Goal: Check status: Check status

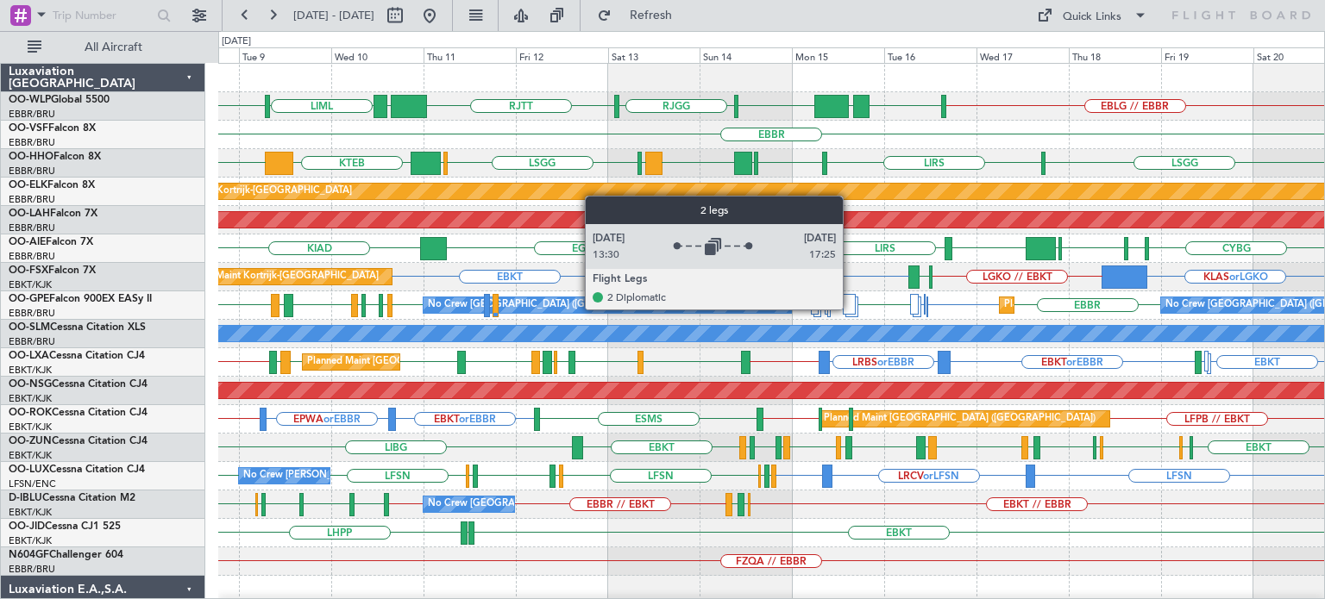
click at [850, 309] on div at bounding box center [849, 304] width 13 height 21
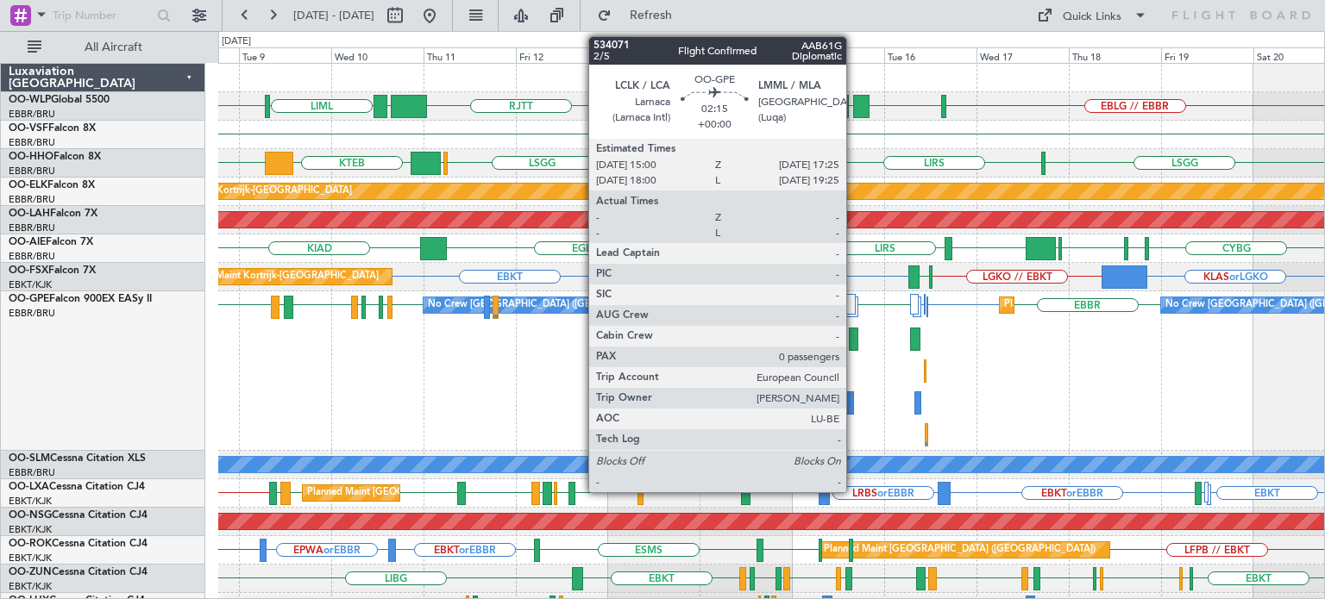
click at [854, 336] on div at bounding box center [853, 339] width 9 height 23
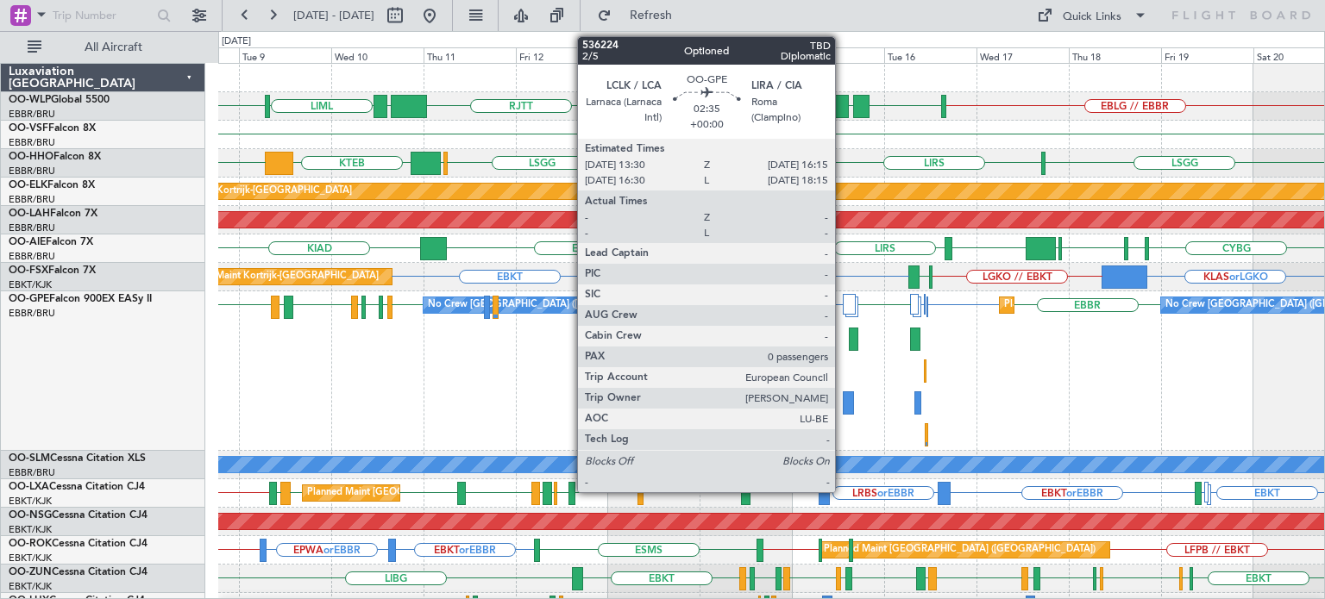
click at [843, 399] on div at bounding box center [848, 403] width 11 height 23
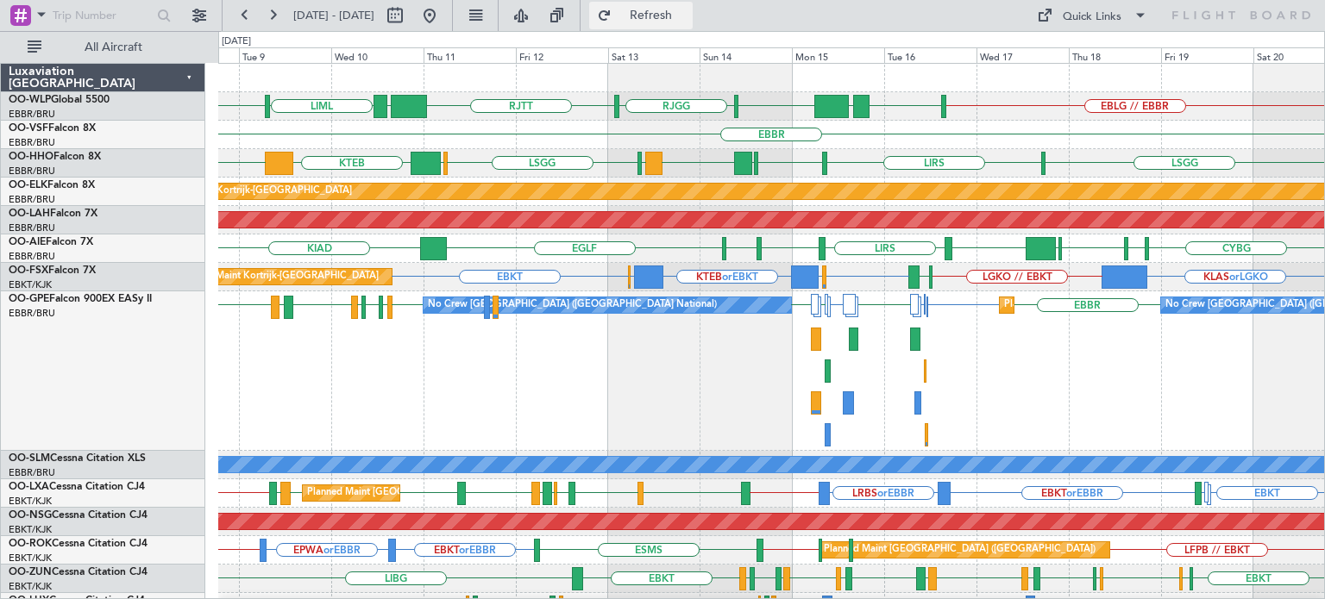
click at [687, 16] on span "Refresh" at bounding box center [651, 15] width 72 height 12
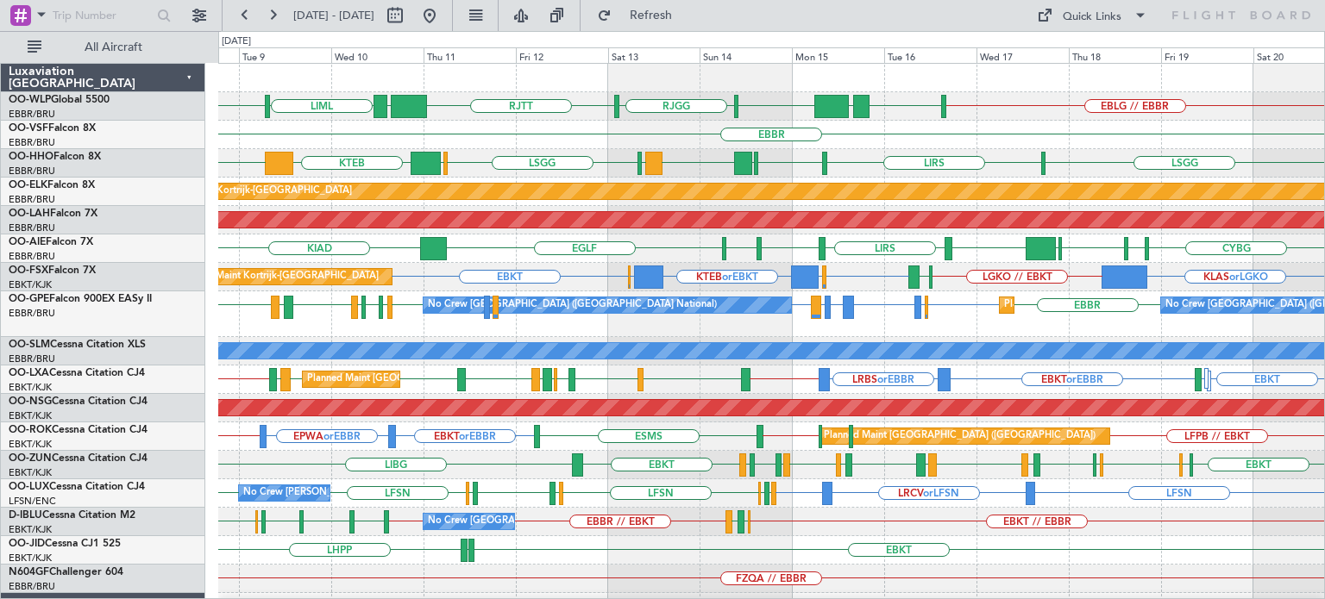
click at [869, 141] on div "EBBR" at bounding box center [771, 135] width 1106 height 28
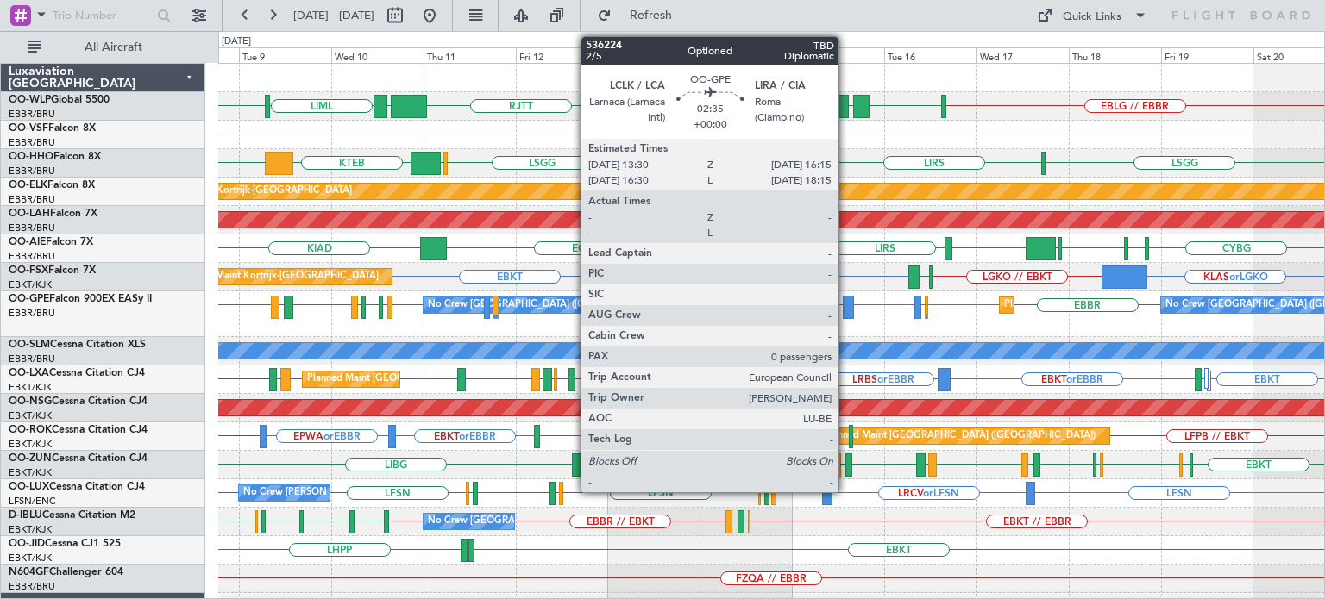
click at [846, 303] on div at bounding box center [848, 307] width 11 height 23
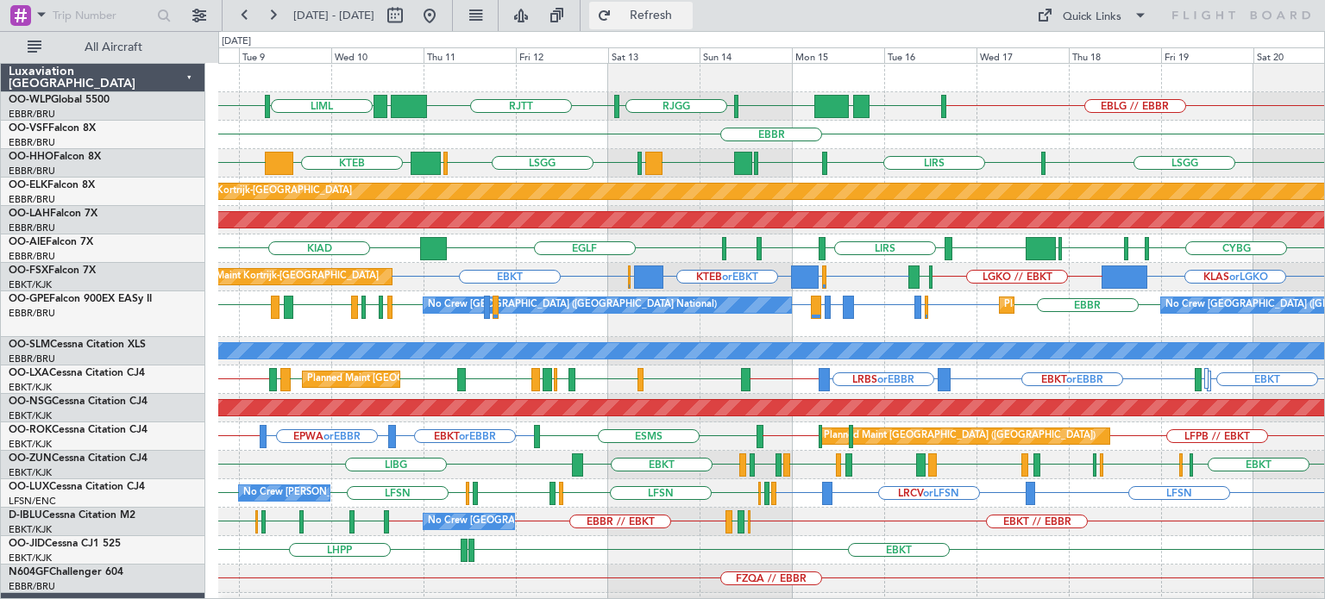
click at [687, 17] on span "Refresh" at bounding box center [651, 15] width 72 height 12
click at [443, 8] on button at bounding box center [430, 16] width 28 height 28
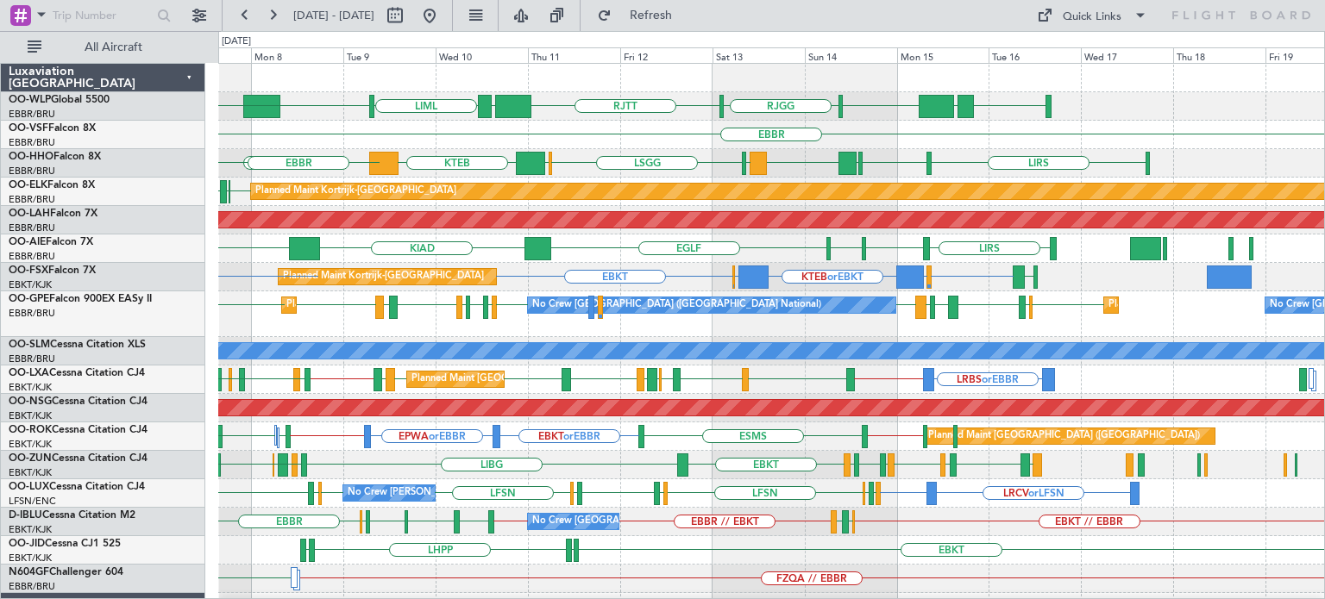
click at [730, 472] on div "LIML UBBB [GEOGRAPHIC_DATA] [GEOGRAPHIC_DATA] [GEOGRAPHIC_DATA] LTCG LIML ELLX …" at bounding box center [771, 585] width 1106 height 1042
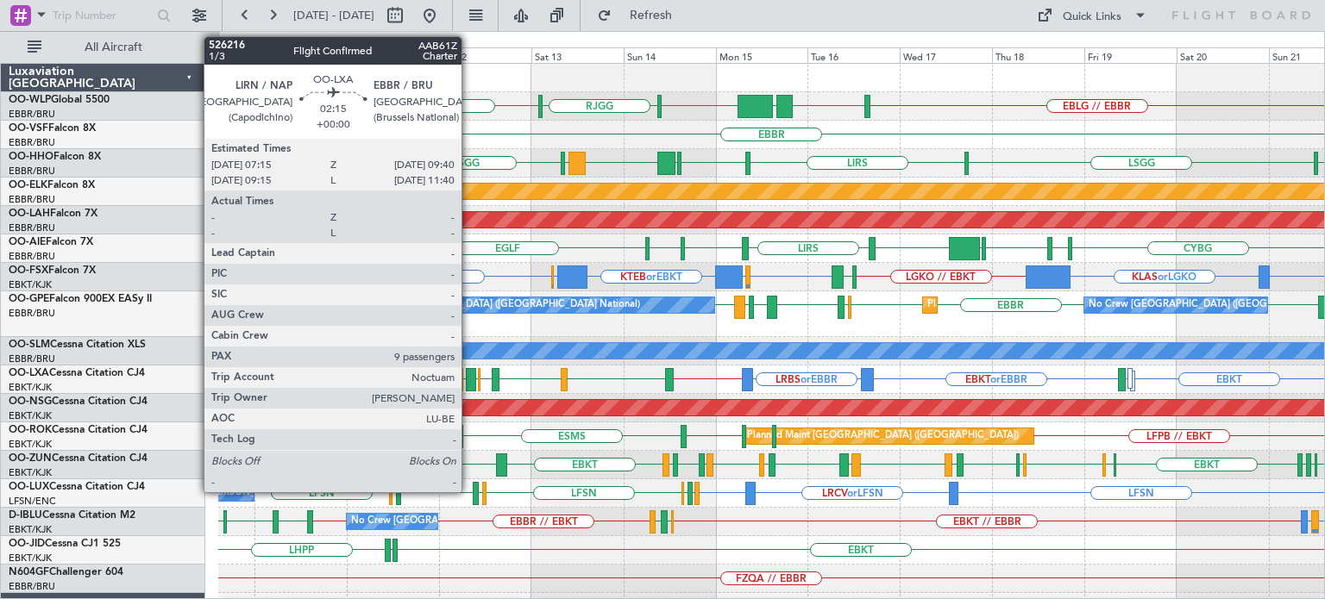
click at [469, 374] on div at bounding box center [470, 379] width 9 height 23
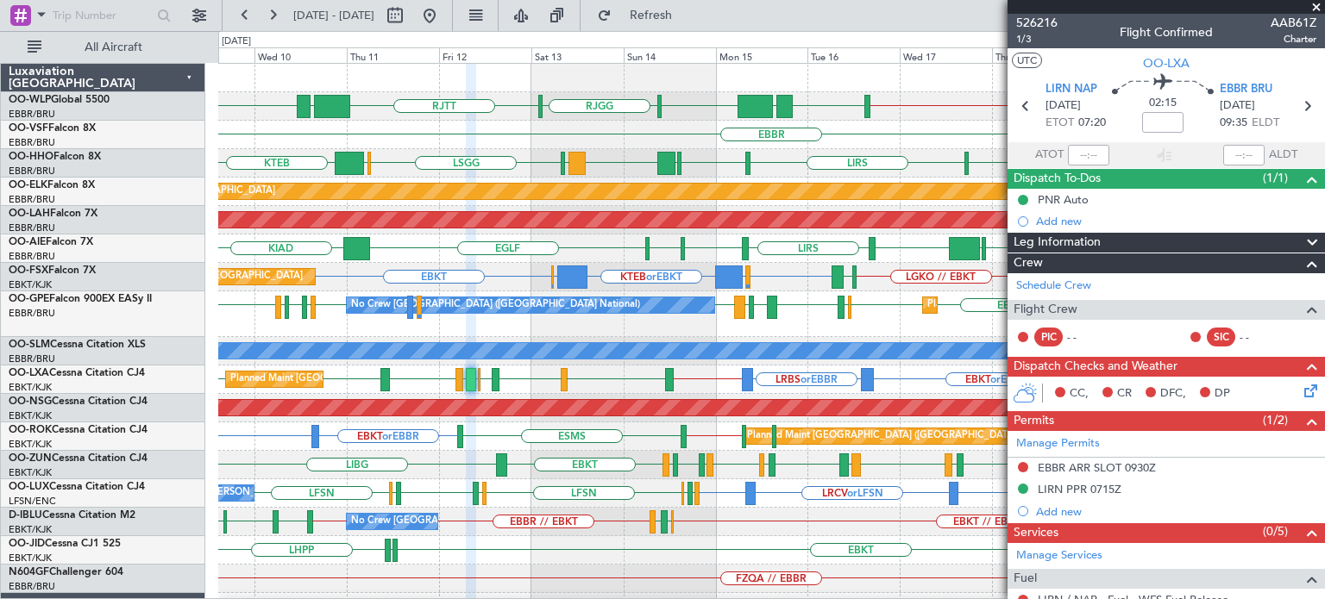
click at [1316, 5] on span at bounding box center [1315, 8] width 17 height 16
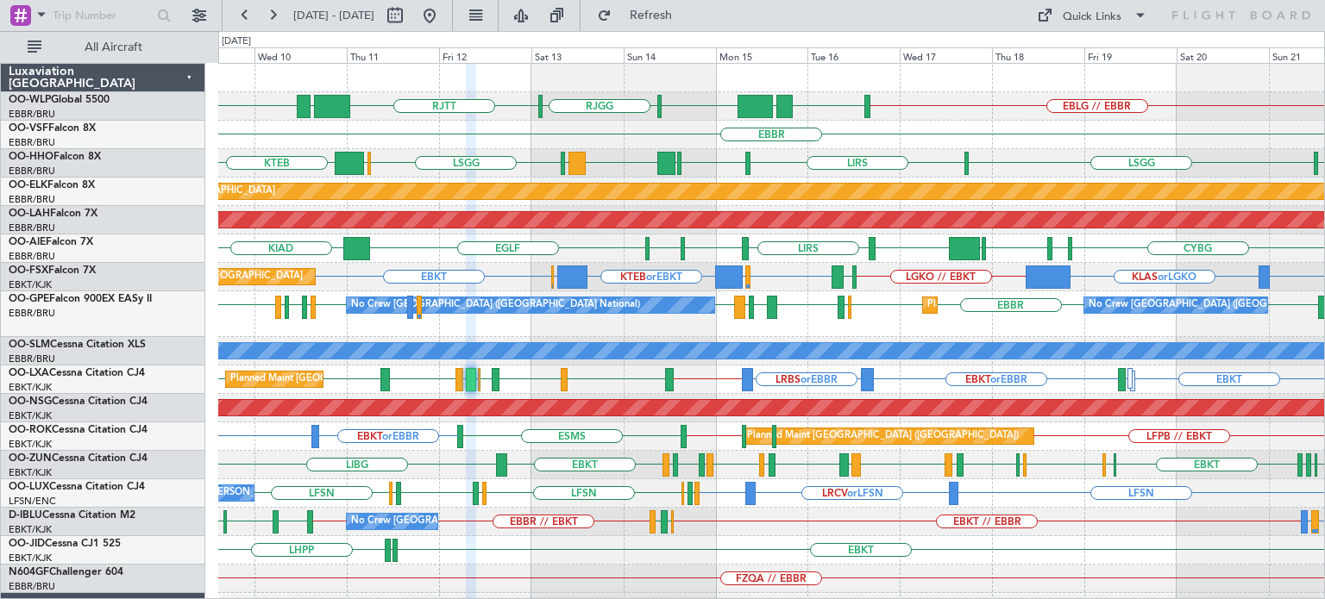
type input "0"
click at [714, 130] on div "EBBR" at bounding box center [771, 135] width 1106 height 28
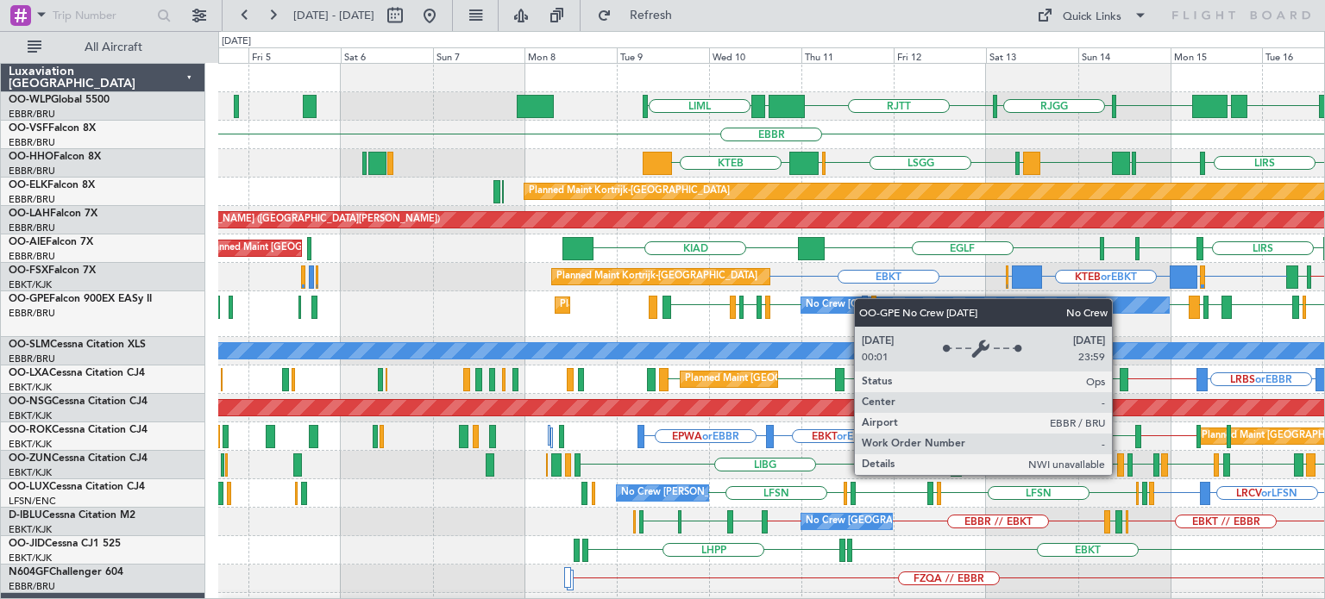
click at [894, 304] on div "EBLG // EBBR LIML UBBB [GEOGRAPHIC_DATA] [GEOGRAPHIC_DATA] [GEOGRAPHIC_DATA] LT…" at bounding box center [771, 599] width 1106 height 1070
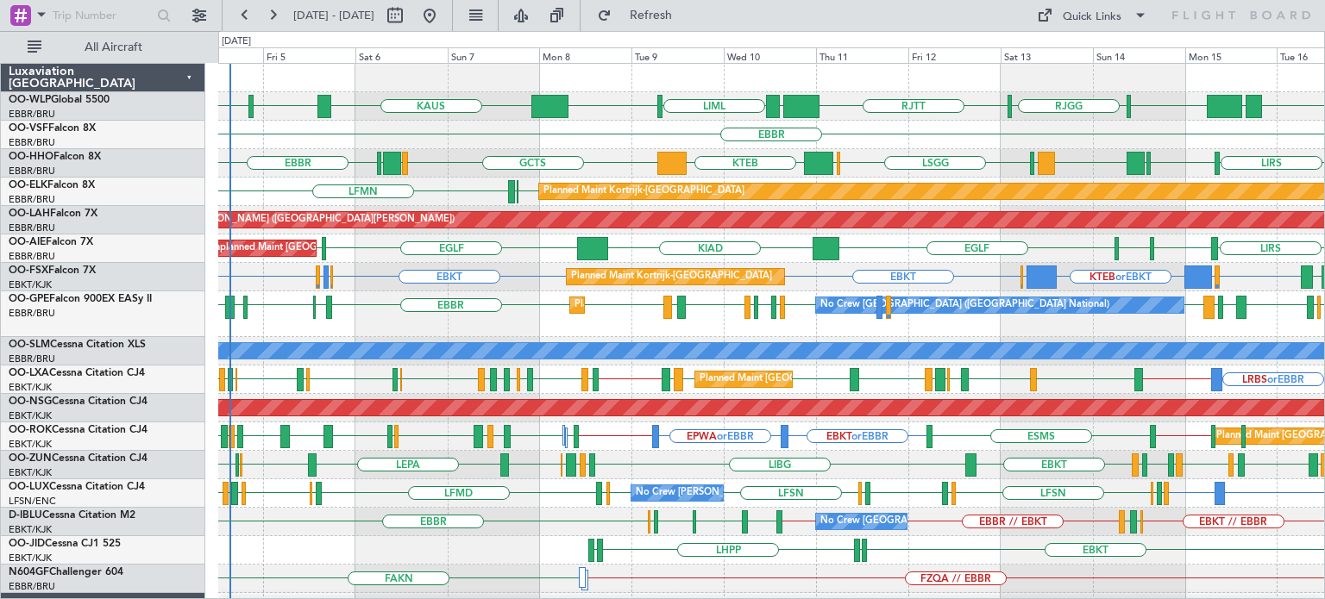
click at [532, 317] on div "No Crew [GEOGRAPHIC_DATA] ([GEOGRAPHIC_DATA] National) Planned Maint [GEOGRAPHI…" at bounding box center [771, 315] width 1106 height 46
click at [409, 15] on button at bounding box center [395, 16] width 28 height 28
select select "9"
select select "2025"
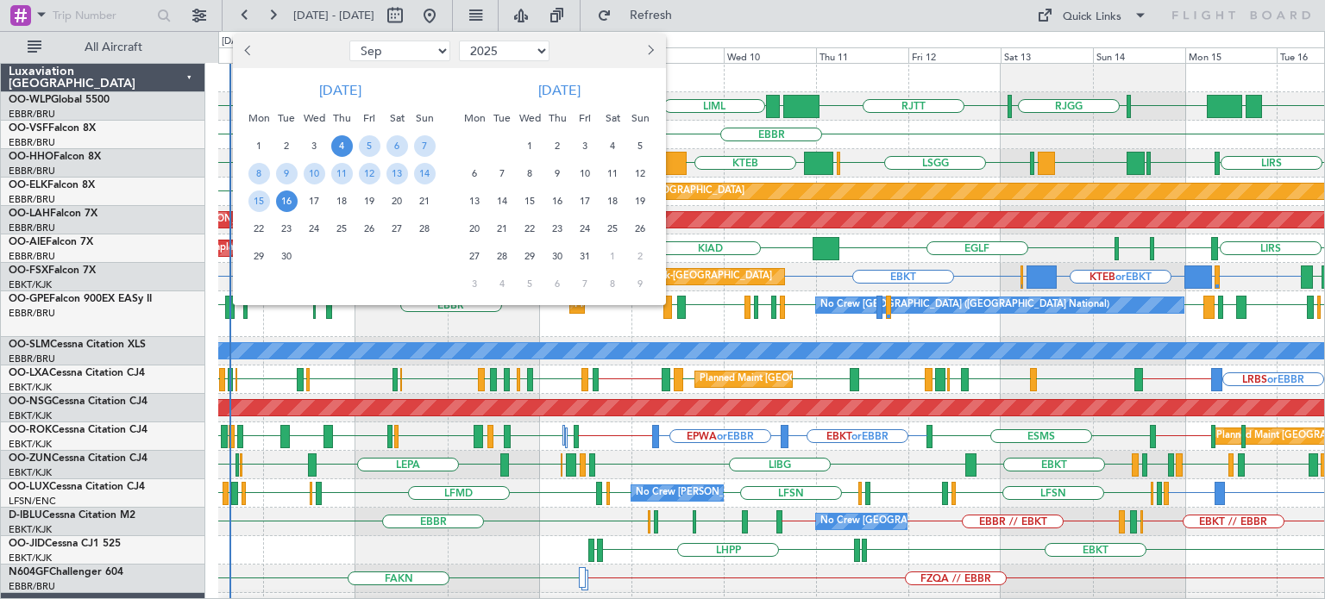
click at [343, 140] on span "4" at bounding box center [342, 146] width 22 height 22
click at [390, 177] on span "13" at bounding box center [397, 174] width 22 height 22
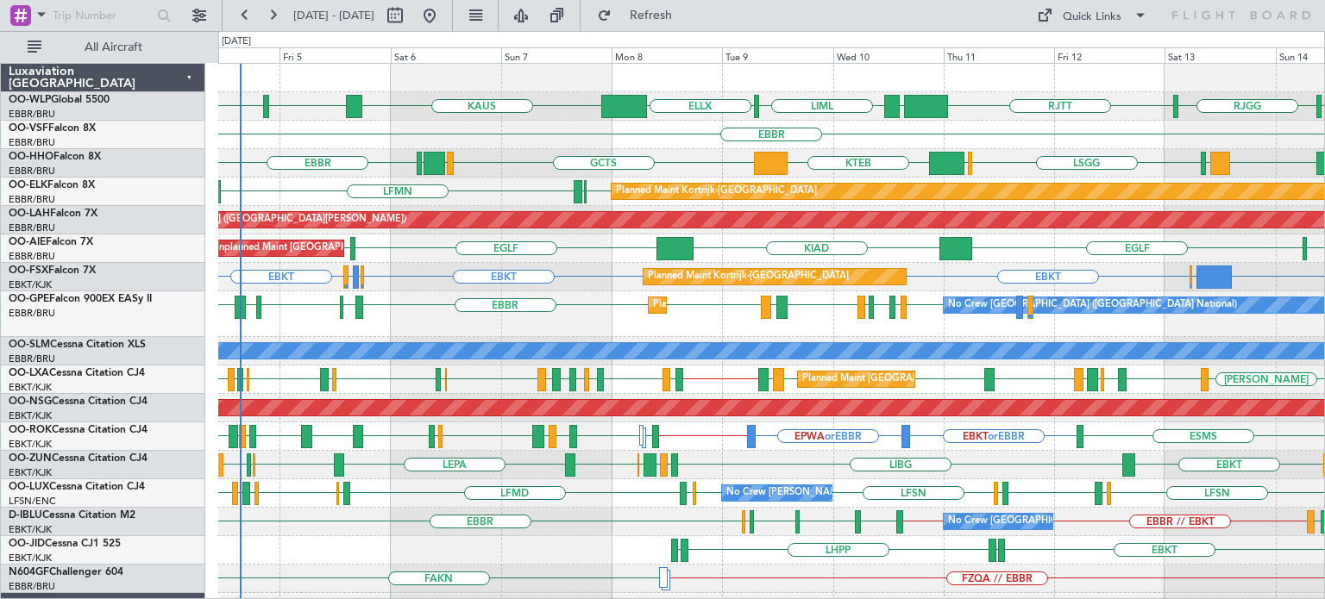
click at [510, 140] on div "EBBR" at bounding box center [771, 135] width 1106 height 28
